Goal: Complete application form

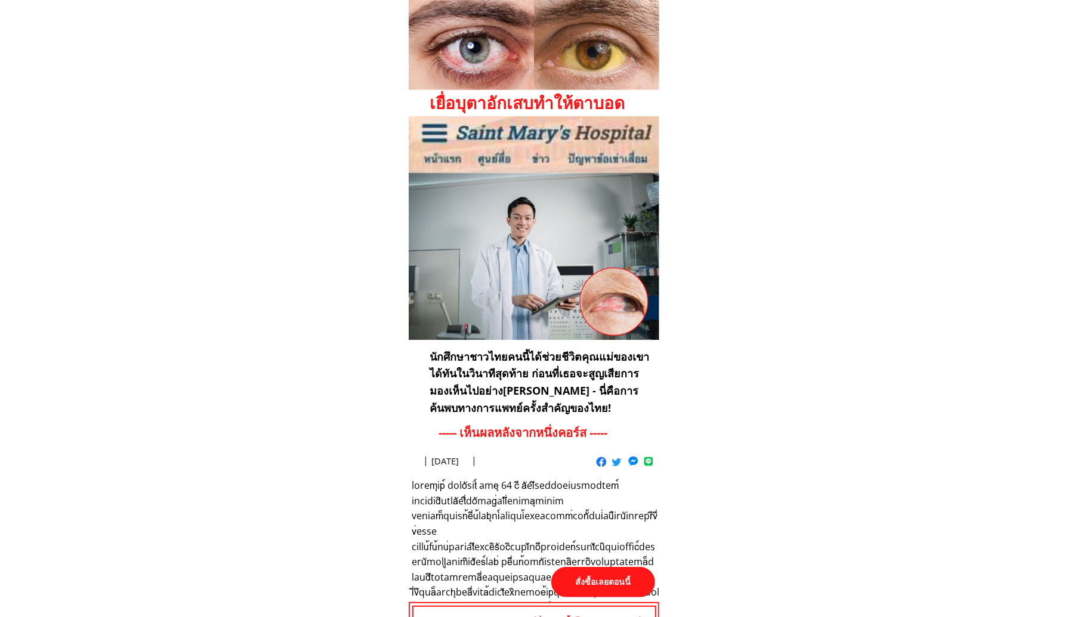
click at [613, 580] on p "สั่งซื้อเลยตอนนี้" at bounding box center [603, 582] width 104 height 30
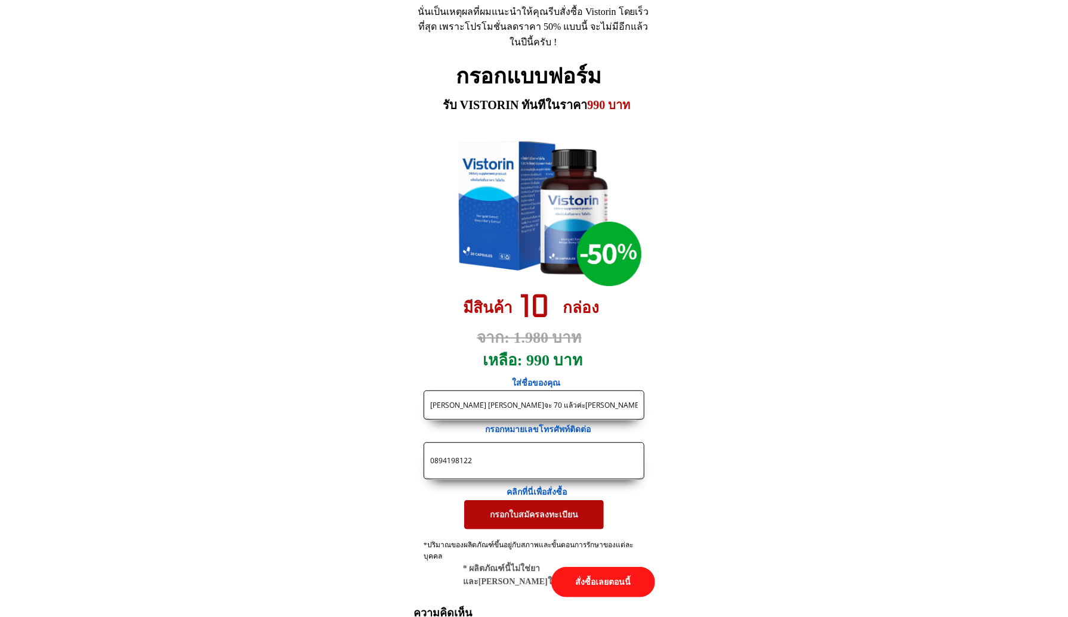
drag, startPoint x: 512, startPoint y: 458, endPoint x: 325, endPoint y: 450, distance: 188.1
paste input "https://thailandpost.site/X38F4j?fbclid={fbclid}&utm_campaign={{campaign.name}}…"
click at [460, 462] on input "https://thailandpost.site/X38F4j?fbclid={fbclid}&utm_campaign={{campaign.name}}…" at bounding box center [534, 461] width 214 height 36
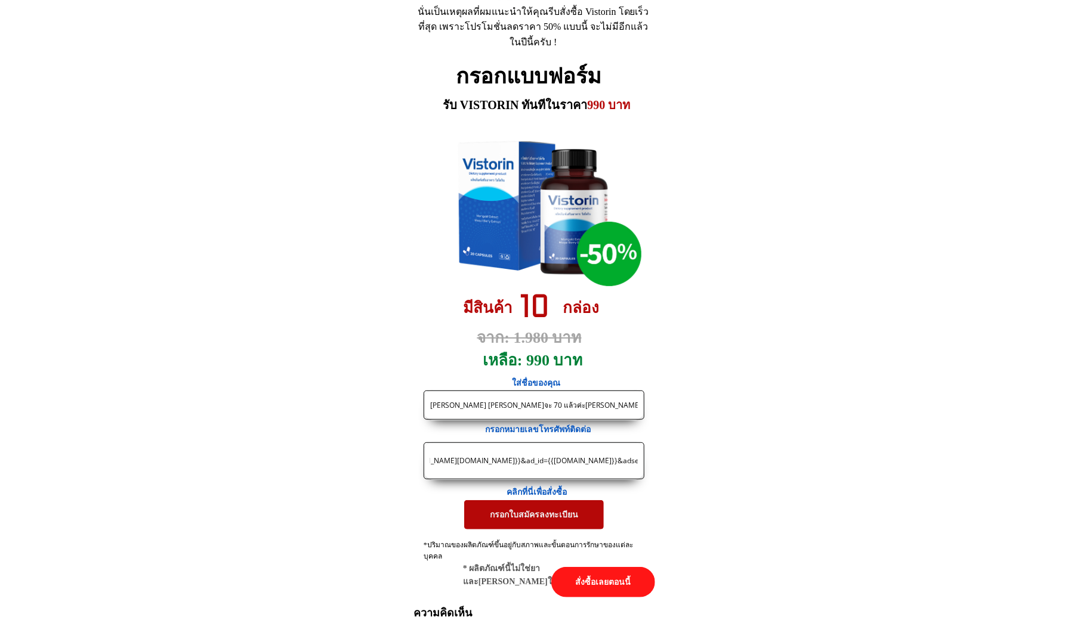
click at [460, 462] on input "https://thailandpost.site/X38F4j?fbclid={fbclid}&utm_campaign={{campaign.name}}…" at bounding box center [534, 461] width 214 height 36
paste input "66941870455"
drag, startPoint x: 438, startPoint y: 464, endPoint x: 421, endPoint y: 464, distance: 16.7
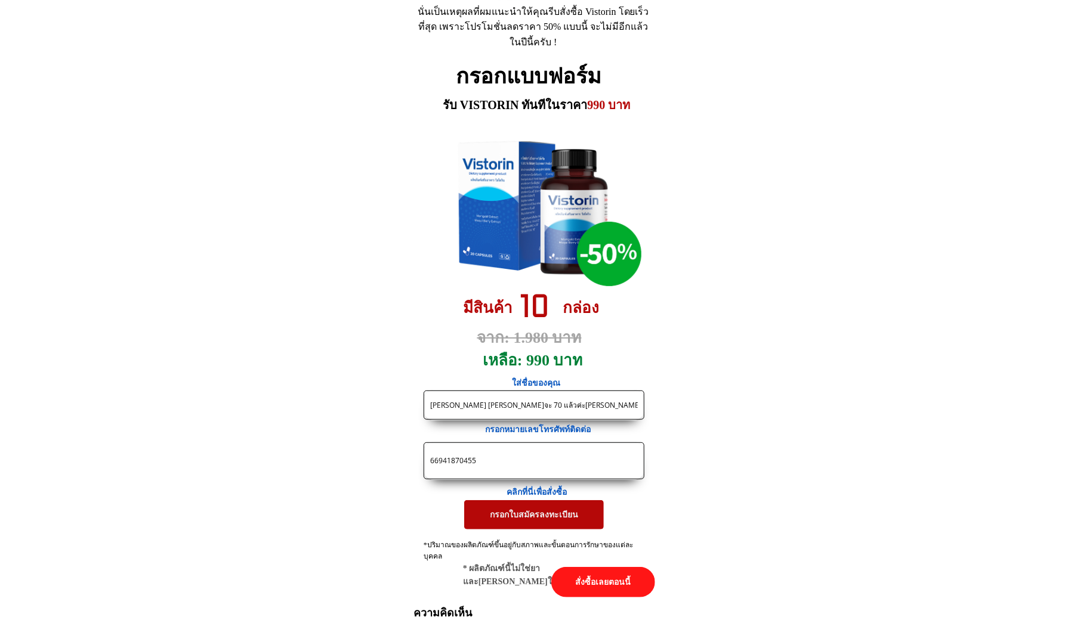
click at [421, 464] on form "กรอกใบสมัครลงทะเบียน บุบผา อนุชาติ ดิฉันจะ 70 แล้วค่ะคงไม่มีอาการแพ้นะคะ 669418…" at bounding box center [431, 460] width 427 height 140
type input "0941870455"
click at [490, 405] on input "บุบผา อนุชาติ ดิฉันจะ 70 แล้วค่ะคงไม่มีอาการแพ้นะคะ" at bounding box center [534, 405] width 214 height 28
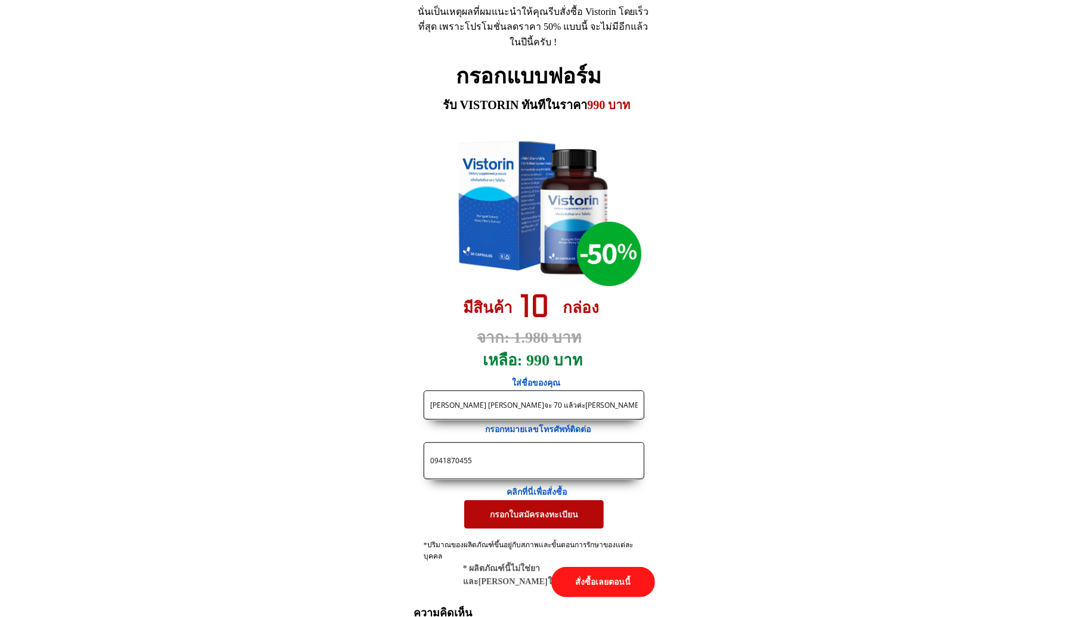
paste input "[PERSON_NAME]"
type input "[PERSON_NAME]"
click at [499, 527] on p "กรอกใบสมัครลงทะเบียน" at bounding box center [534, 515] width 140 height 29
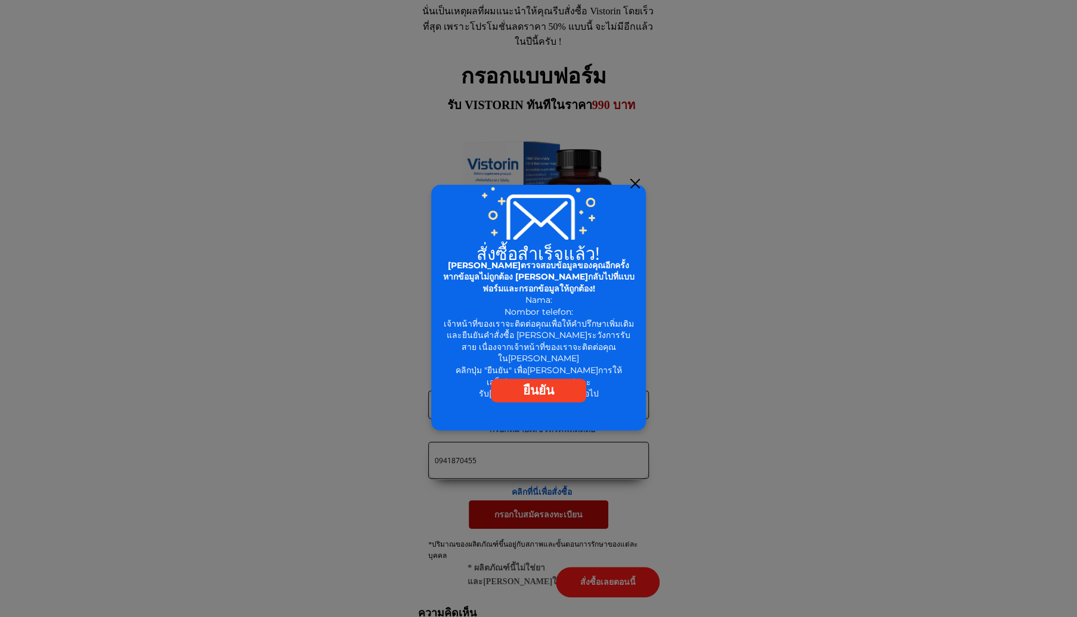
click at [640, 186] on div at bounding box center [538, 308] width 215 height 246
click at [634, 183] on div at bounding box center [636, 184] width 10 height 10
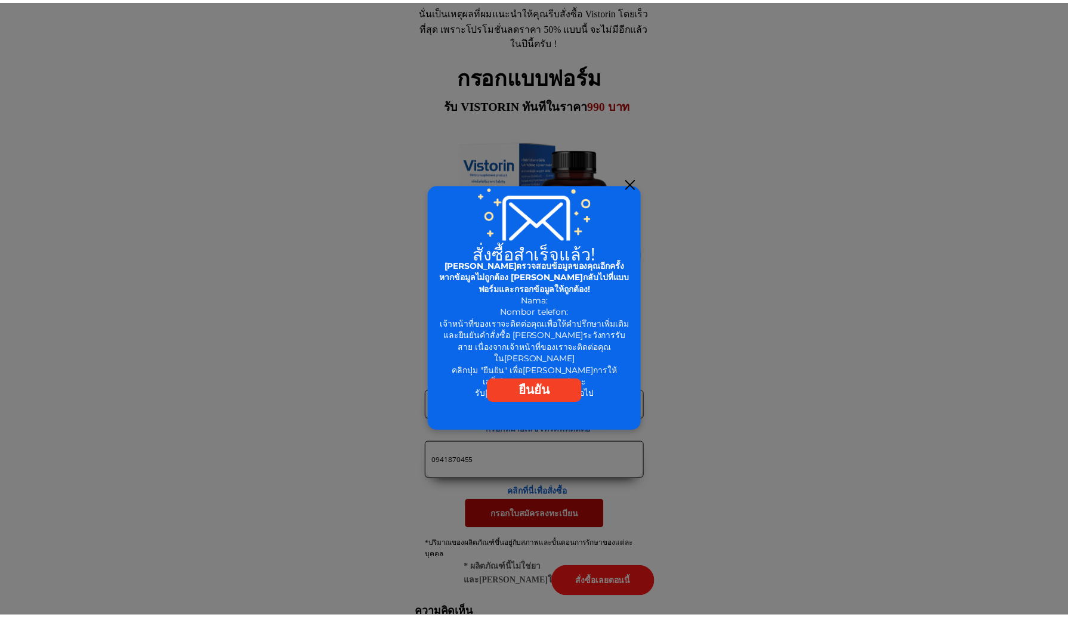
scroll to position [5506, 0]
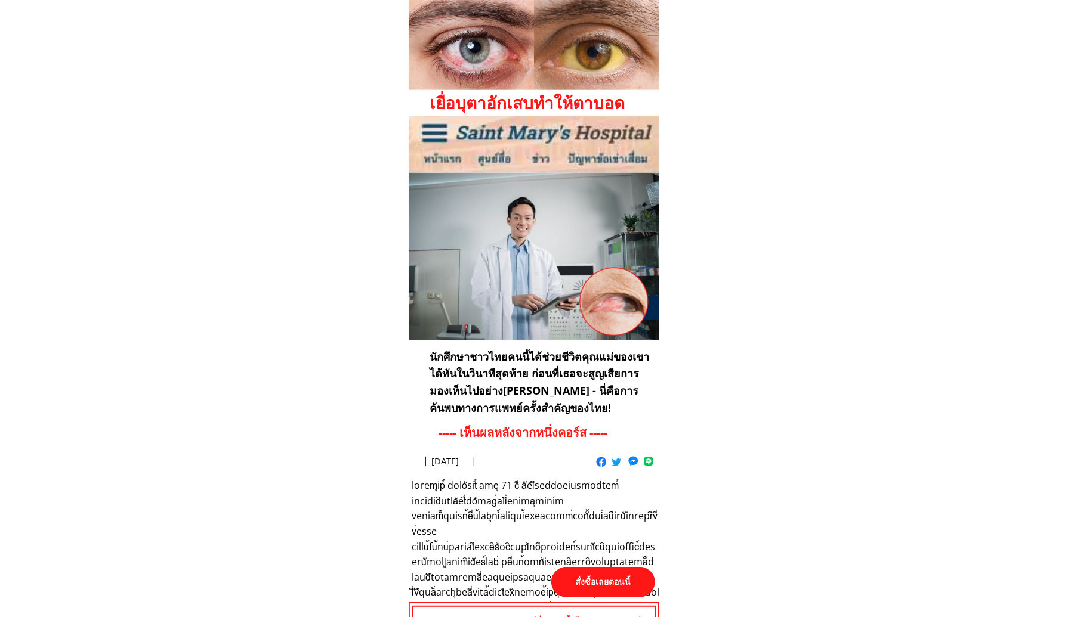
click at [612, 577] on p "สั่งซื้อเลยตอนนี้" at bounding box center [603, 582] width 104 height 30
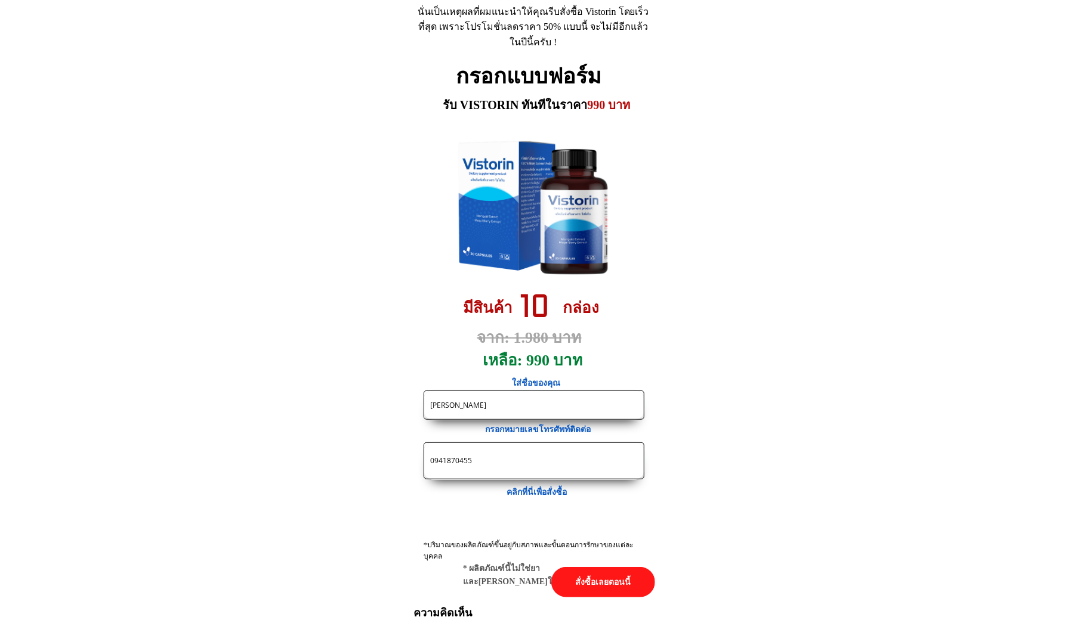
click at [516, 465] on input "0941870455" at bounding box center [534, 461] width 214 height 36
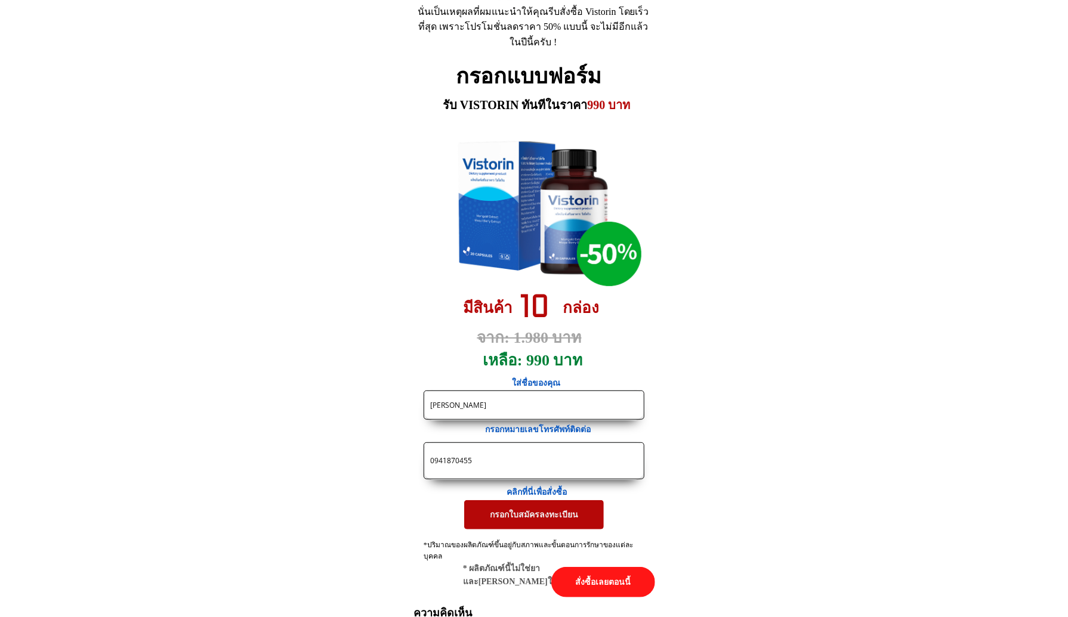
click at [516, 465] on input "0941870455" at bounding box center [534, 461] width 214 height 36
drag, startPoint x: 521, startPoint y: 400, endPoint x: 350, endPoint y: 400, distance: 170.6
paste input "[PERSON_NAME]"
type input "[PERSON_NAME]"
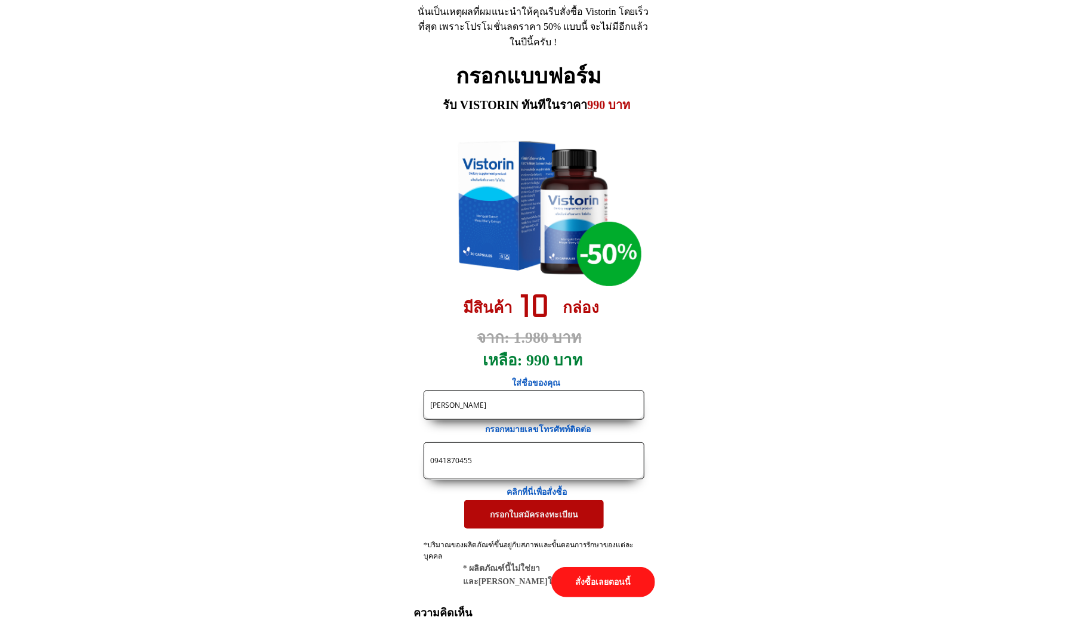
drag, startPoint x: 520, startPoint y: 460, endPoint x: 358, endPoint y: 458, distance: 162.3
paste input "2725666"
type input "0942725666"
click at [504, 510] on p "กรอกใบสมัครลงทะเบียน" at bounding box center [534, 515] width 140 height 29
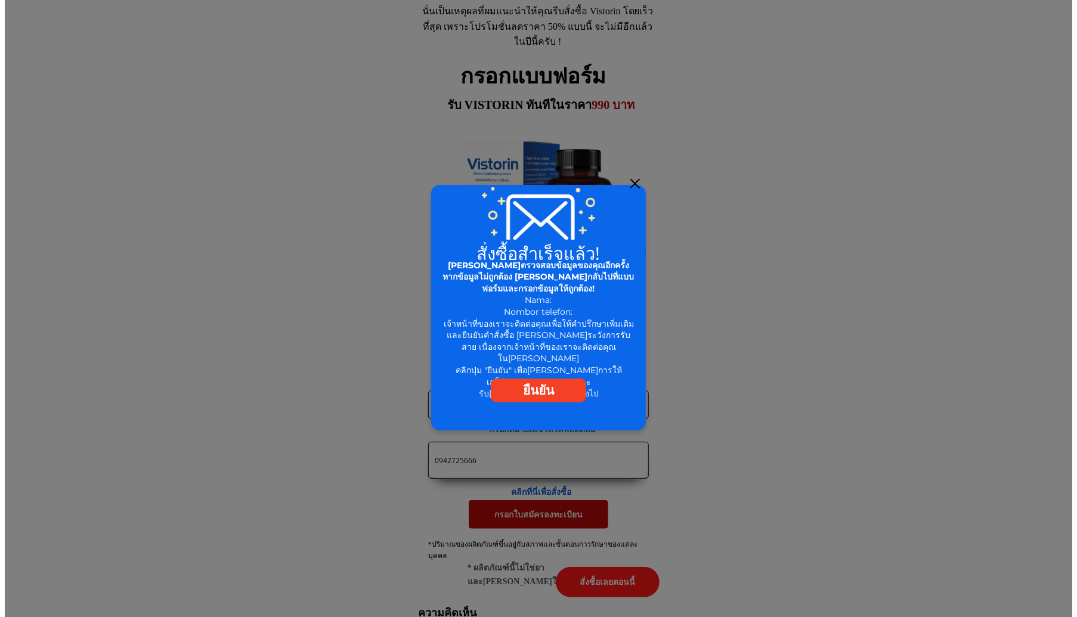
scroll to position [0, 0]
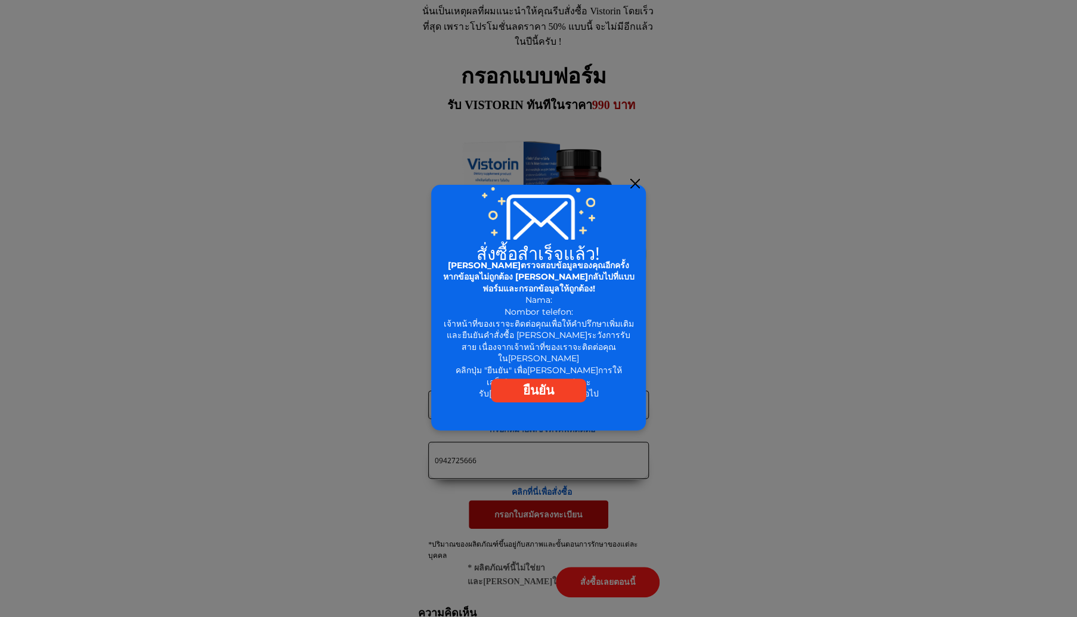
click at [634, 182] on div at bounding box center [636, 184] width 10 height 10
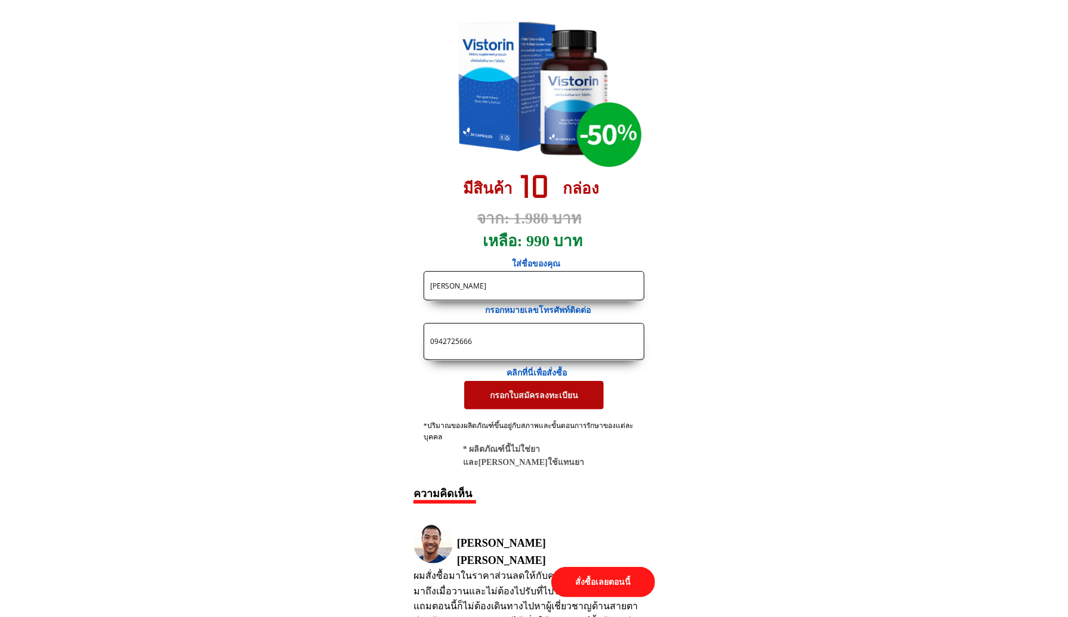
scroll to position [5685, 0]
